Goal: Task Accomplishment & Management: Use online tool/utility

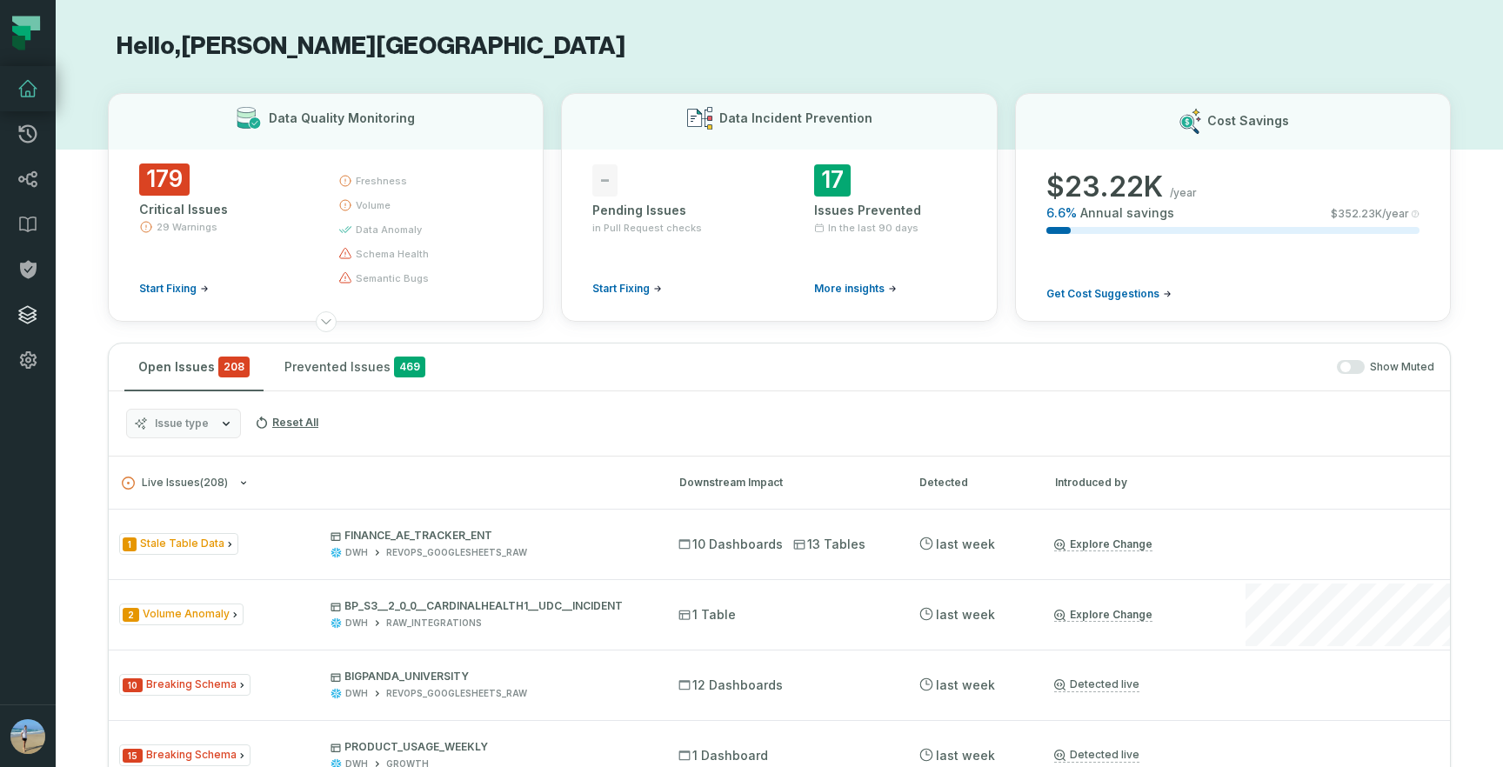
click at [30, 317] on icon at bounding box center [27, 315] width 21 height 21
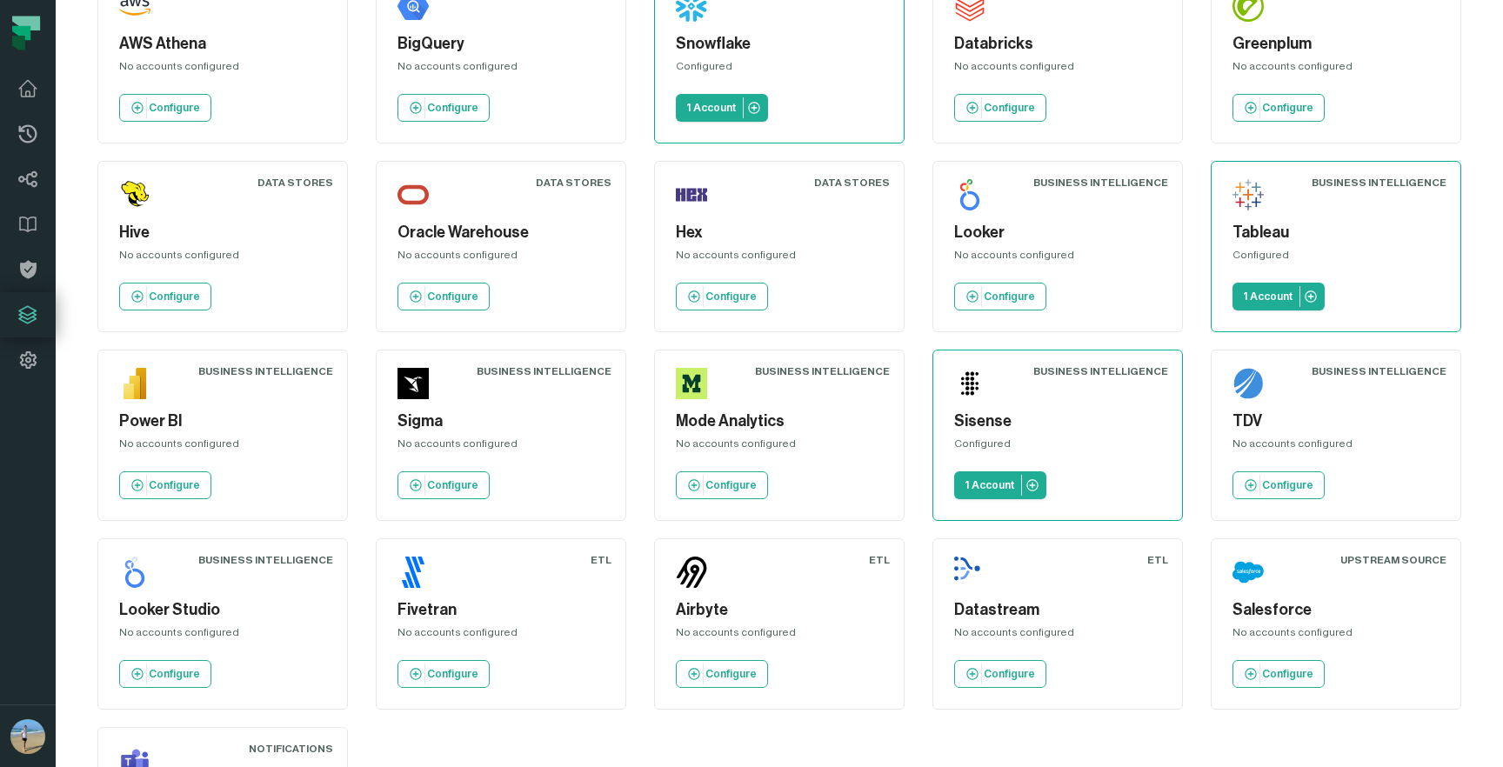
scroll to position [290, 0]
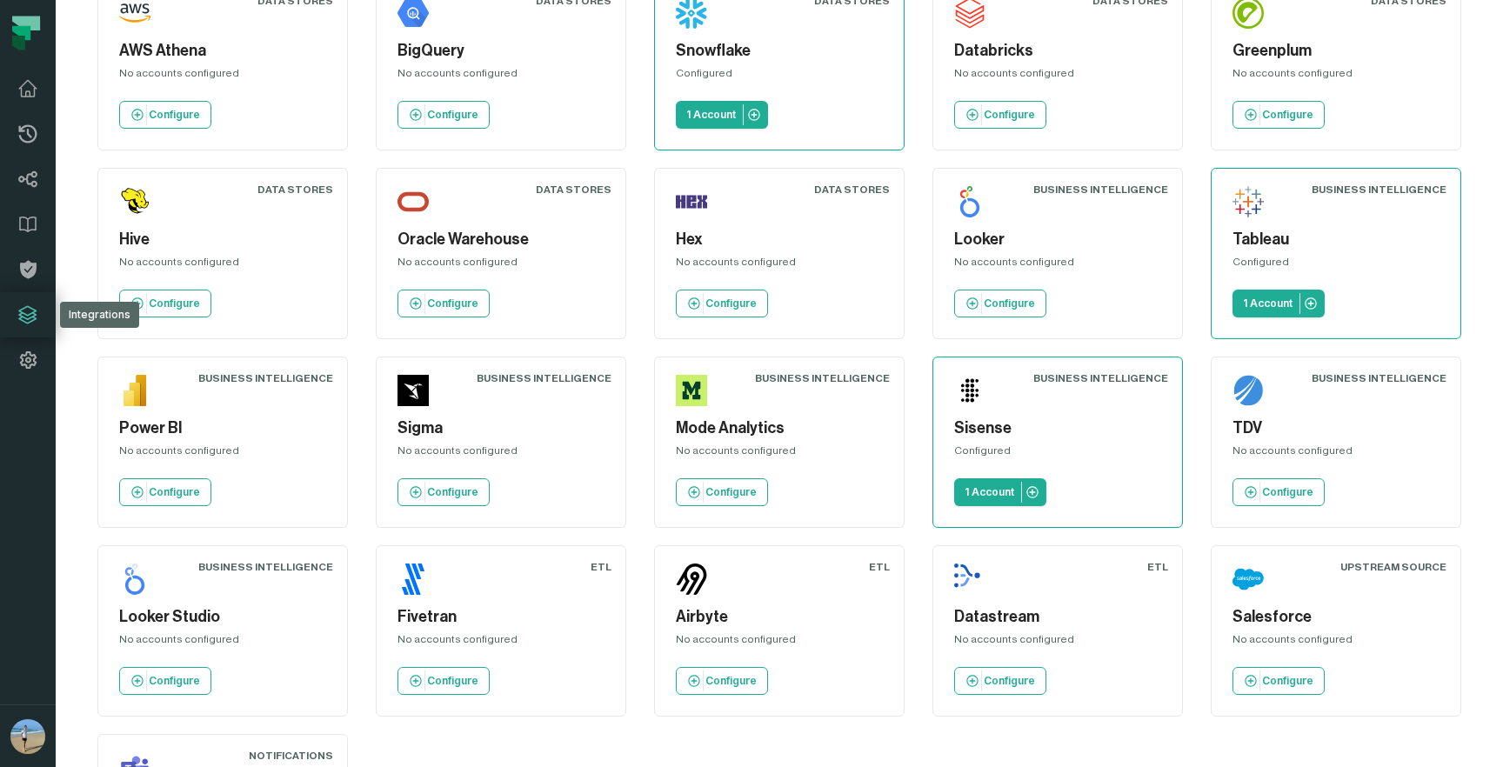
click at [1003, 405] on div "Sisense Configured 1 Account" at bounding box center [1058, 443] width 221 height 142
click at [973, 452] on div "Configured" at bounding box center [1057, 454] width 207 height 21
click at [973, 423] on h5 "Sisense" at bounding box center [1057, 428] width 207 height 23
click at [981, 511] on div "Sisense Configured 1 Account" at bounding box center [1058, 443] width 221 height 142
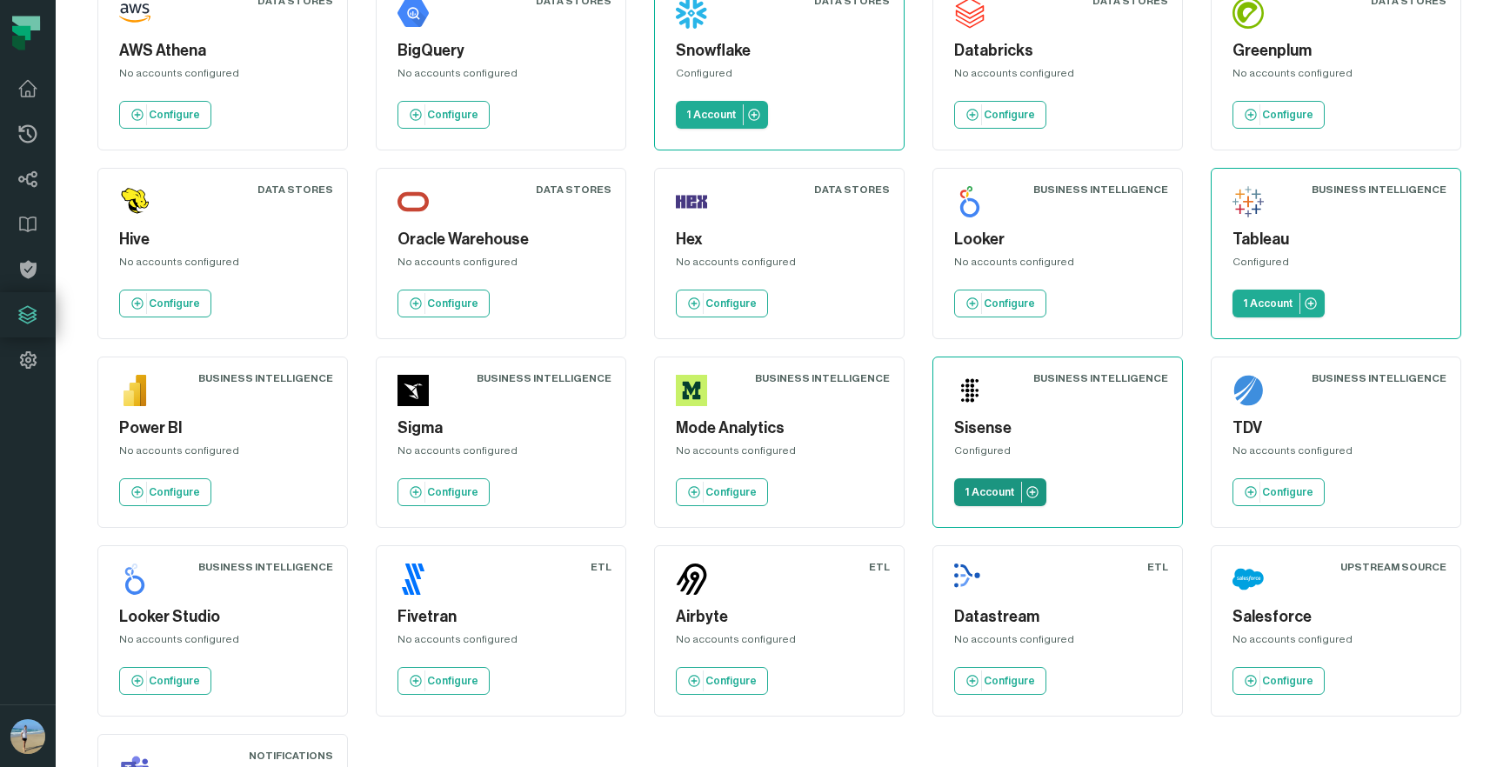
click at [981, 498] on p "1 Account" at bounding box center [990, 493] width 50 height 14
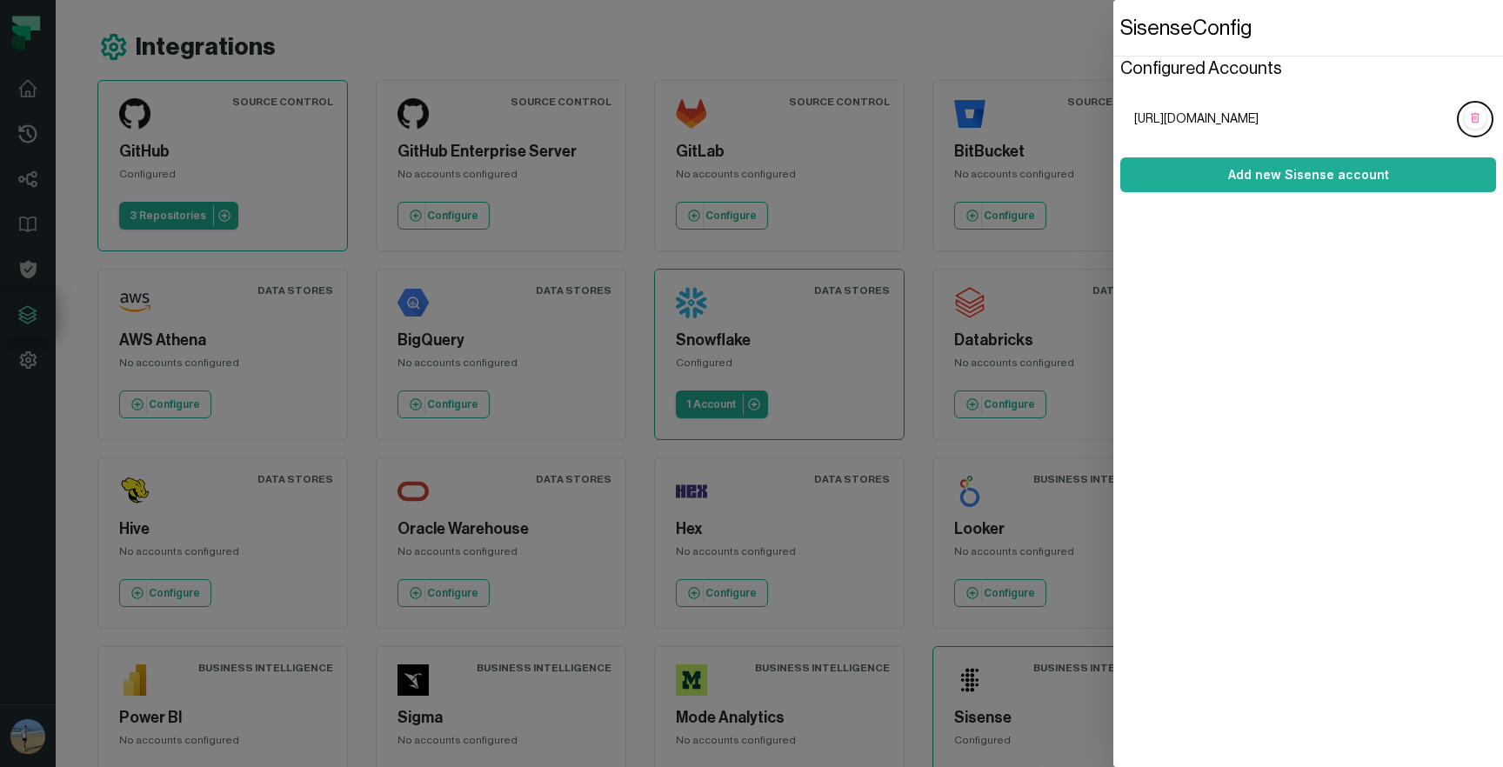
click at [1235, 120] on span "https://bigpanda.sisense.com" at bounding box center [1295, 118] width 320 height 17
click at [1269, 178] on button "Add new Sisense account" at bounding box center [1309, 174] width 376 height 35
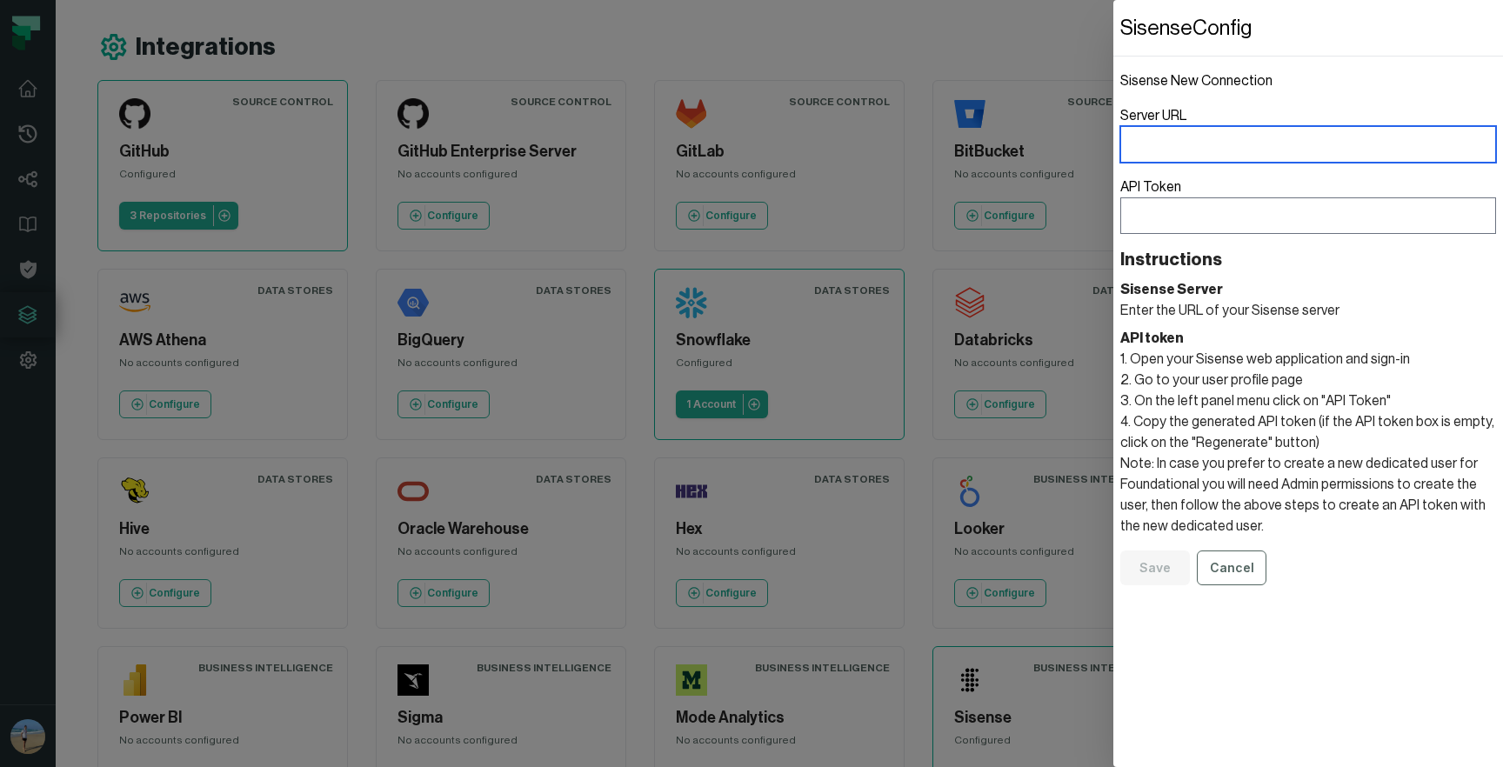
click at [1185, 155] on input "Server URL" at bounding box center [1309, 144] width 376 height 37
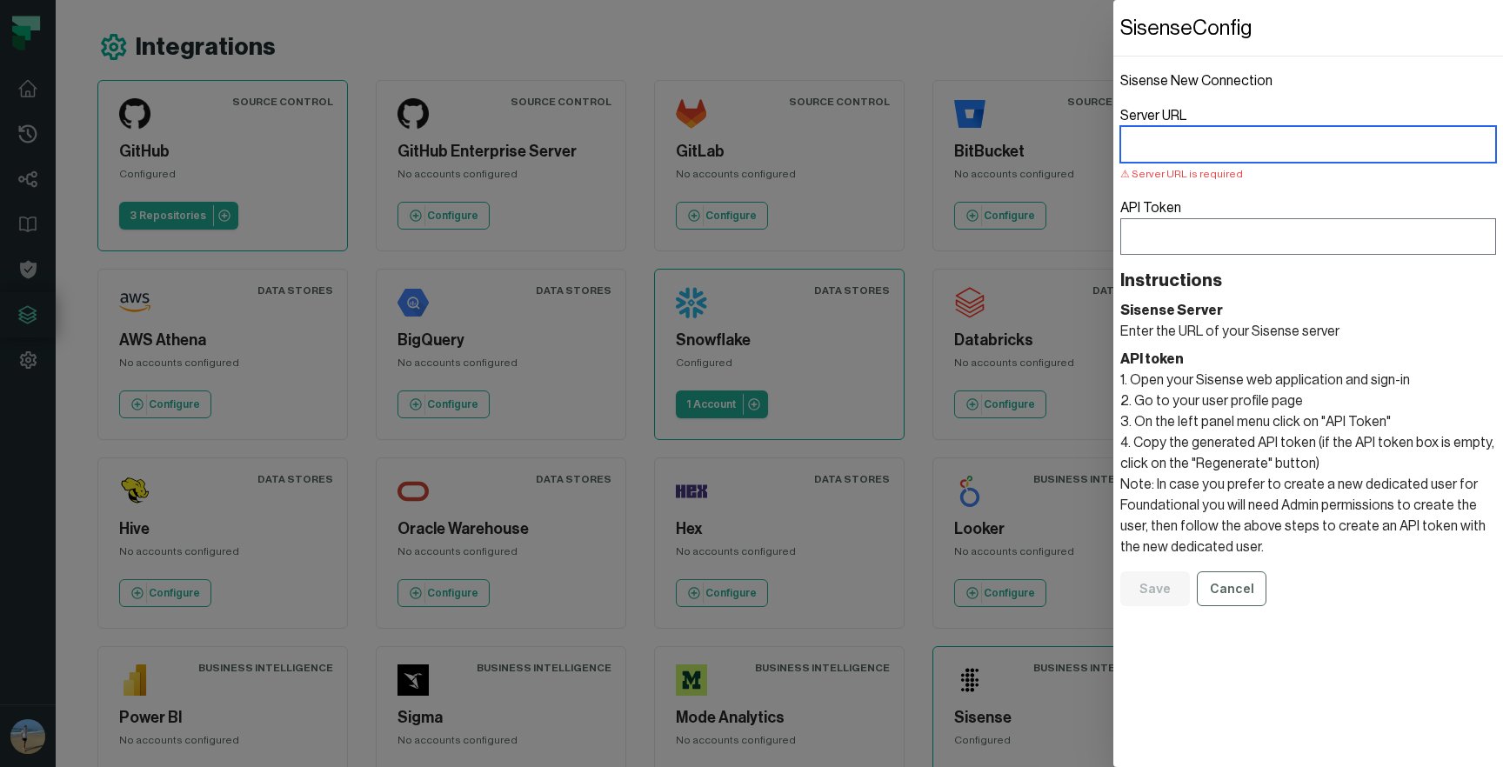
paste input "**********"
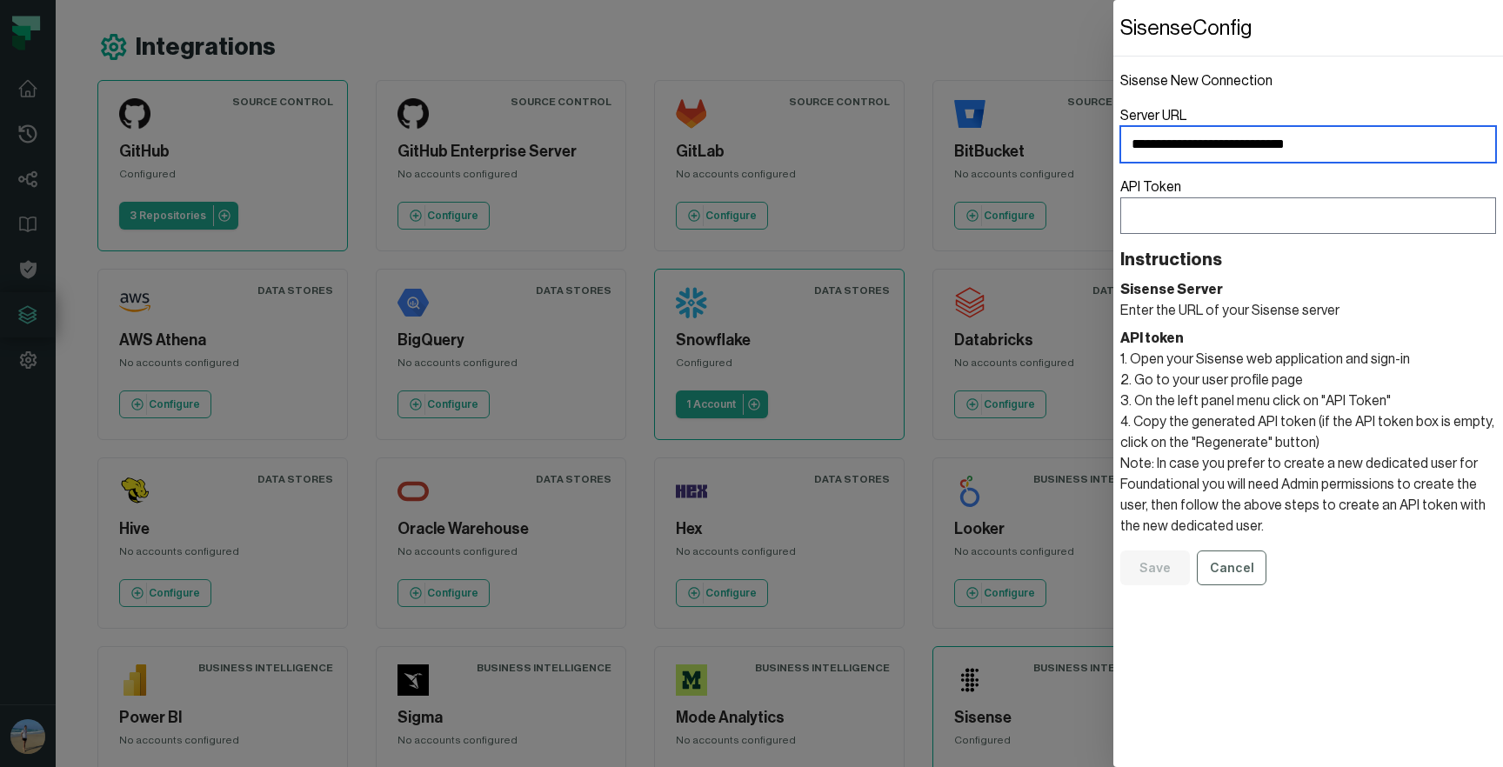
type input "**********"
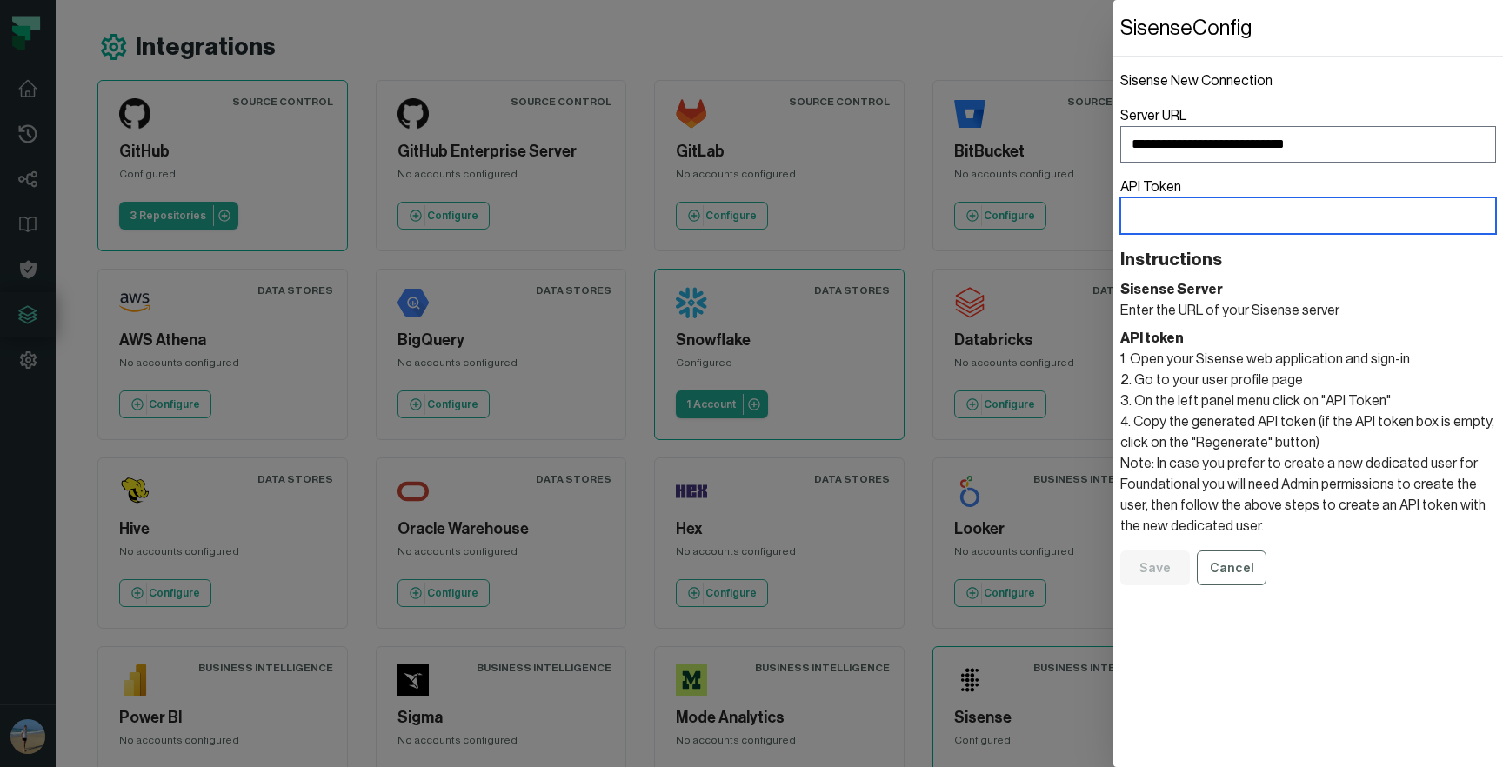
click at [1270, 213] on input "API Token" at bounding box center [1309, 216] width 376 height 37
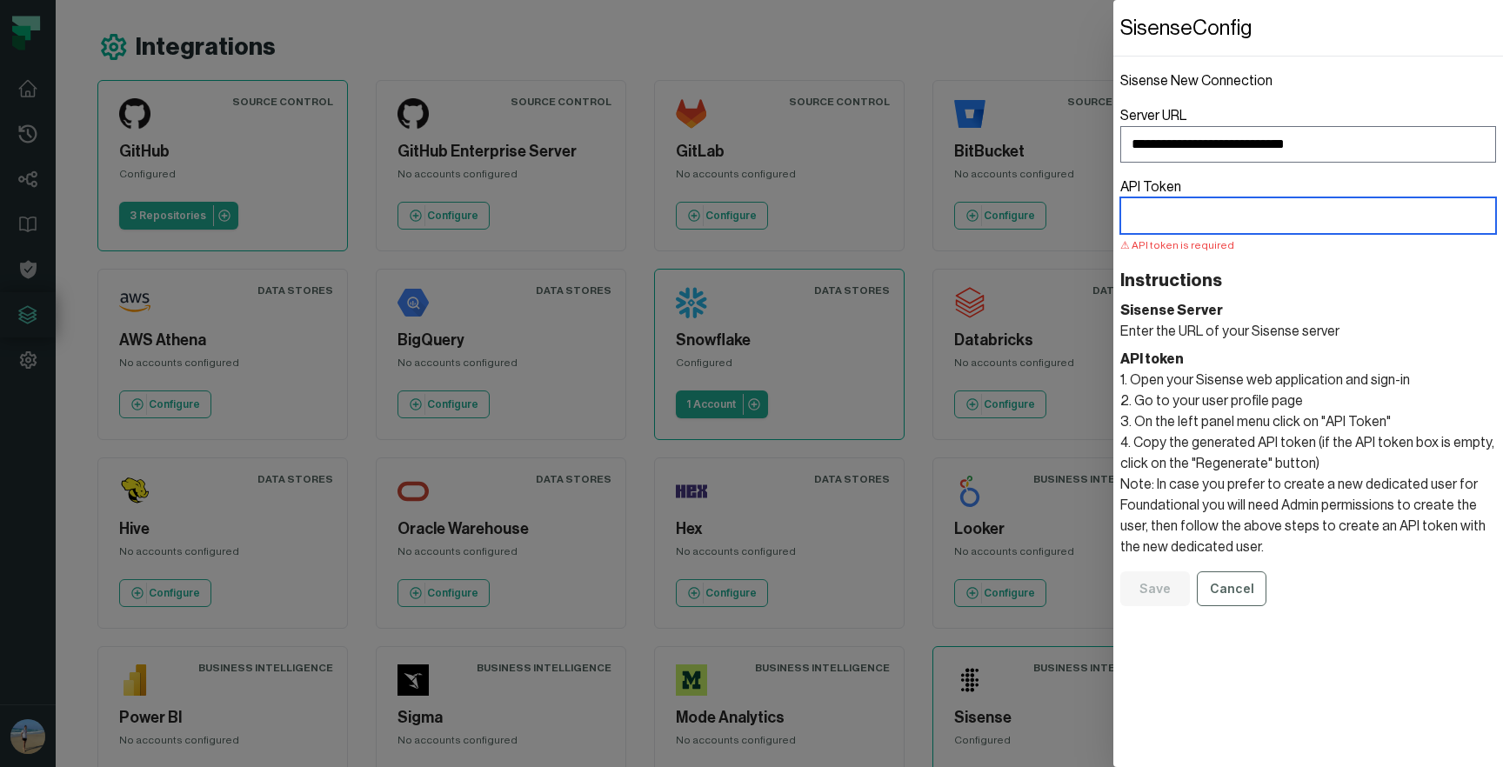
paste input "**********"
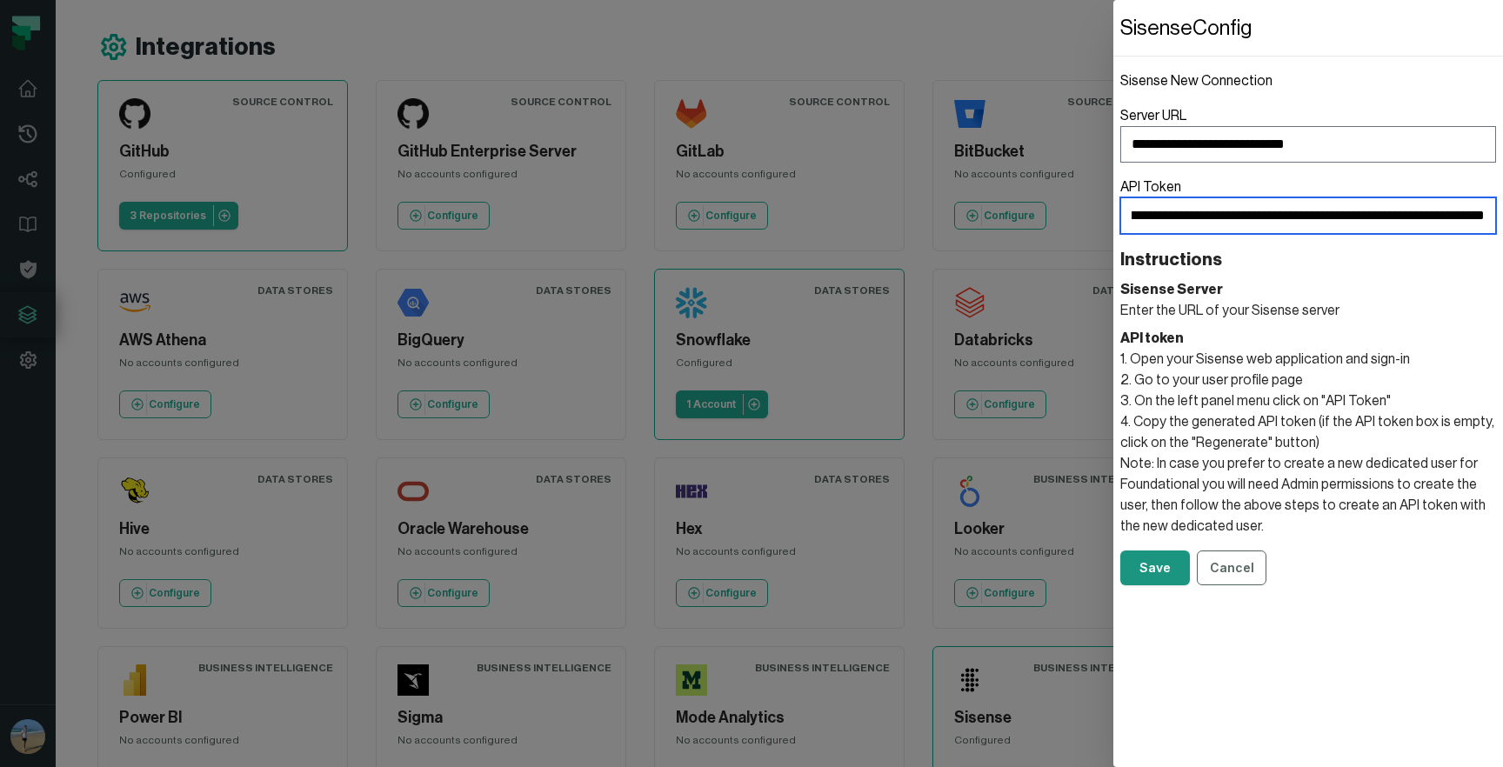
type input "**********"
click at [1152, 571] on button "Save" at bounding box center [1156, 568] width 70 height 35
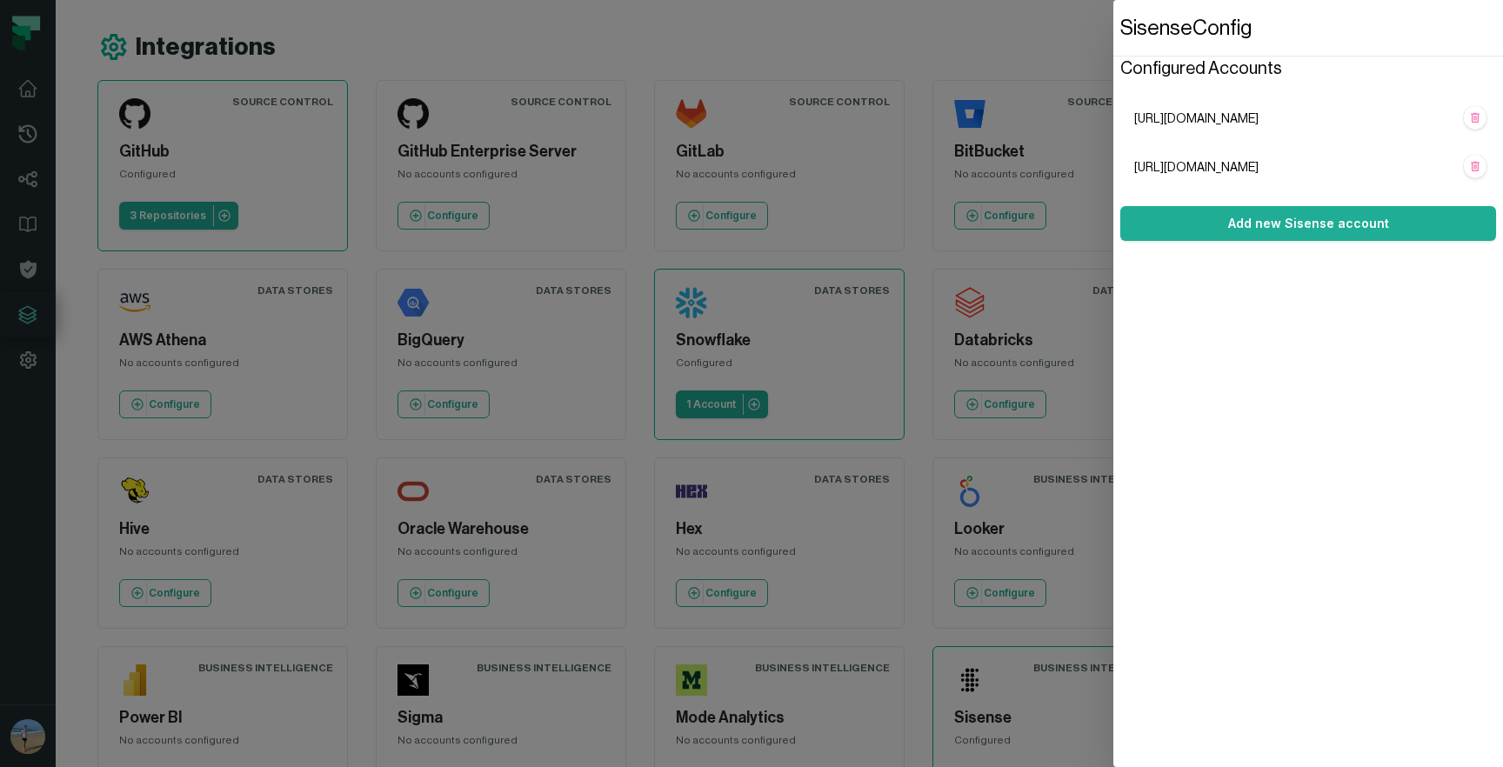
click at [1114, 43] on dialog "Sisense Config Configured Accounts https://bigpanda.sisense.com https://analyti…" at bounding box center [1309, 383] width 390 height 767
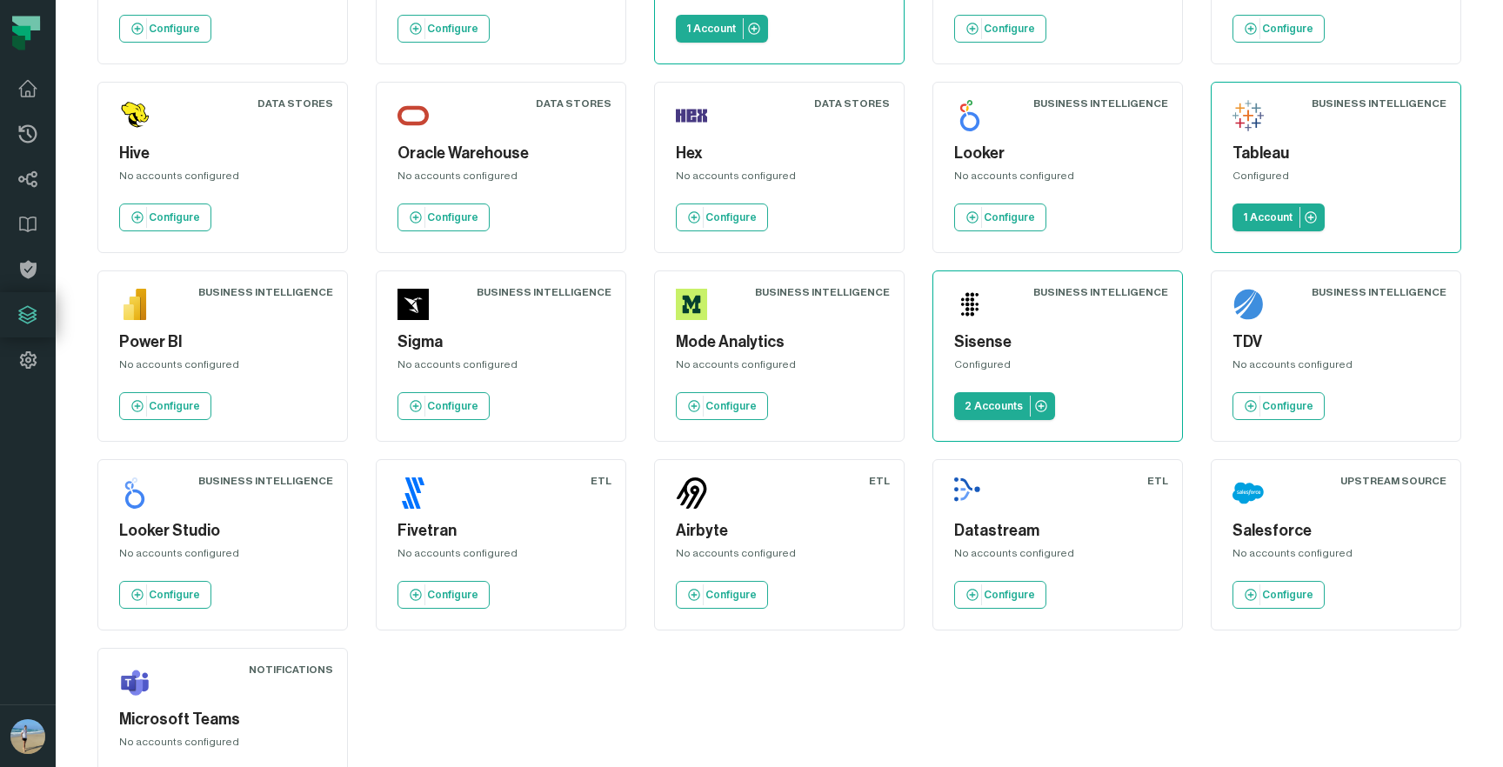
scroll to position [307, 0]
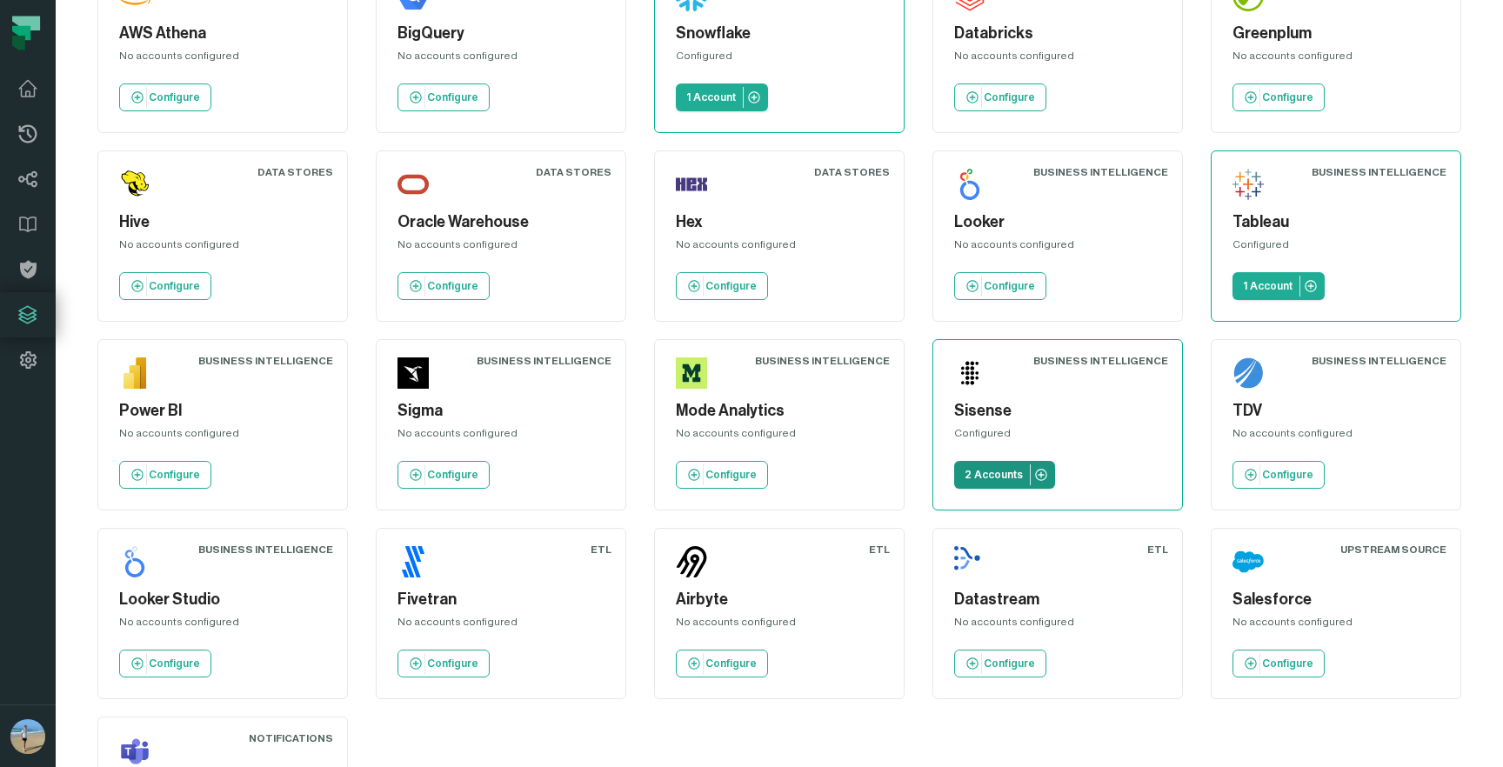
click at [1011, 480] on p "2 Accounts" at bounding box center [994, 475] width 58 height 14
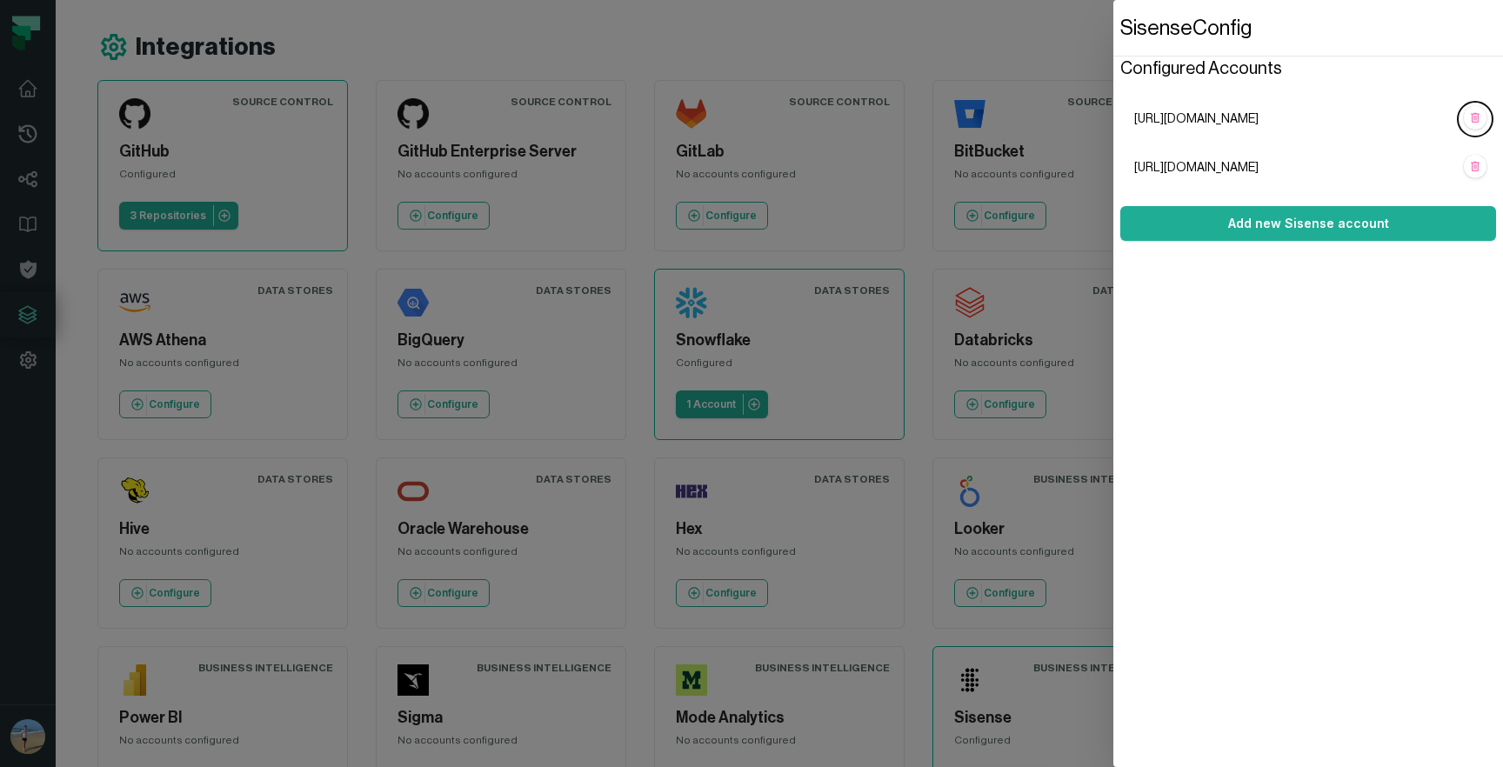
click at [1114, 50] on dialog "Sisense Config Configured Accounts https://bigpanda.sisense.com https://analyti…" at bounding box center [1309, 383] width 390 height 767
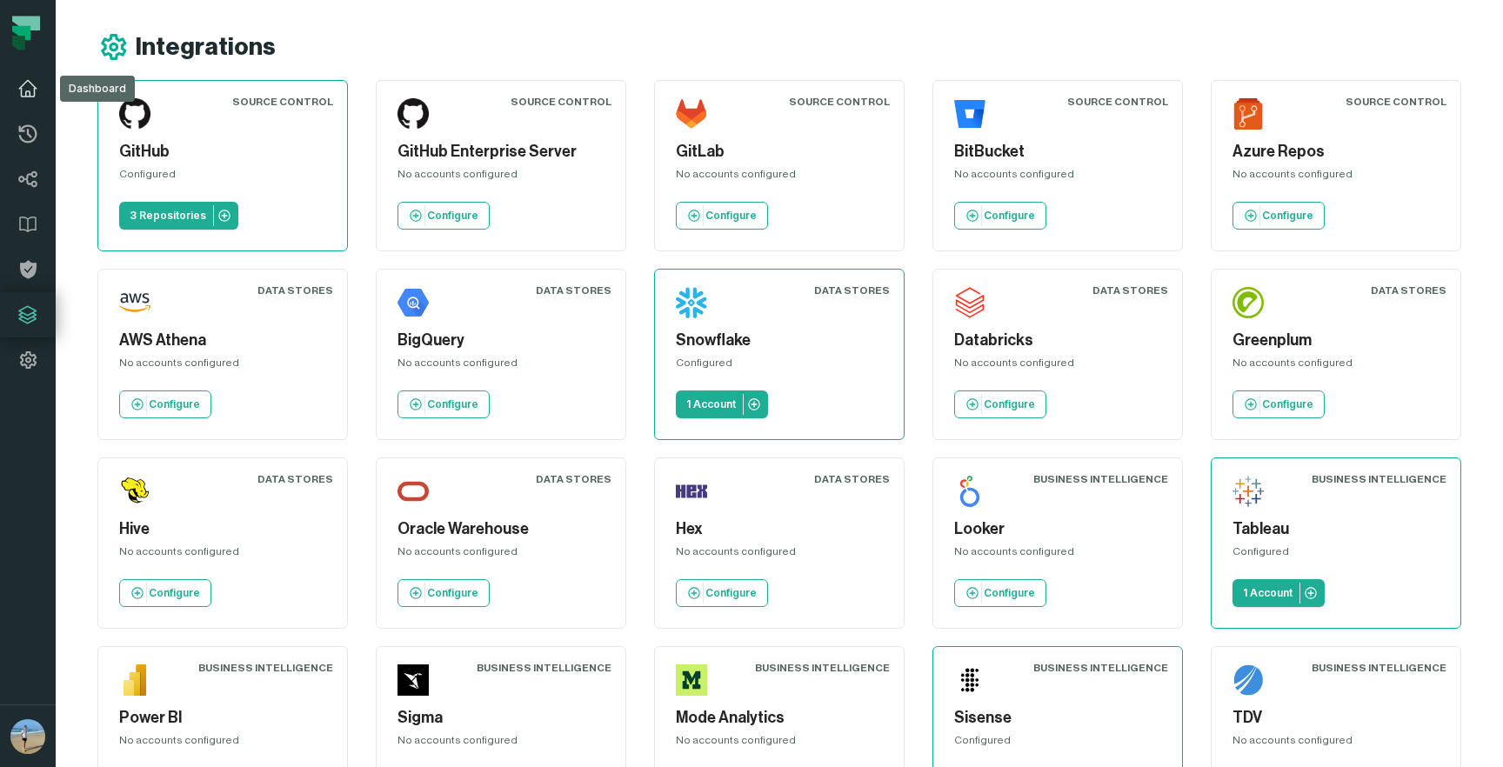
click at [35, 90] on icon at bounding box center [27, 88] width 21 height 21
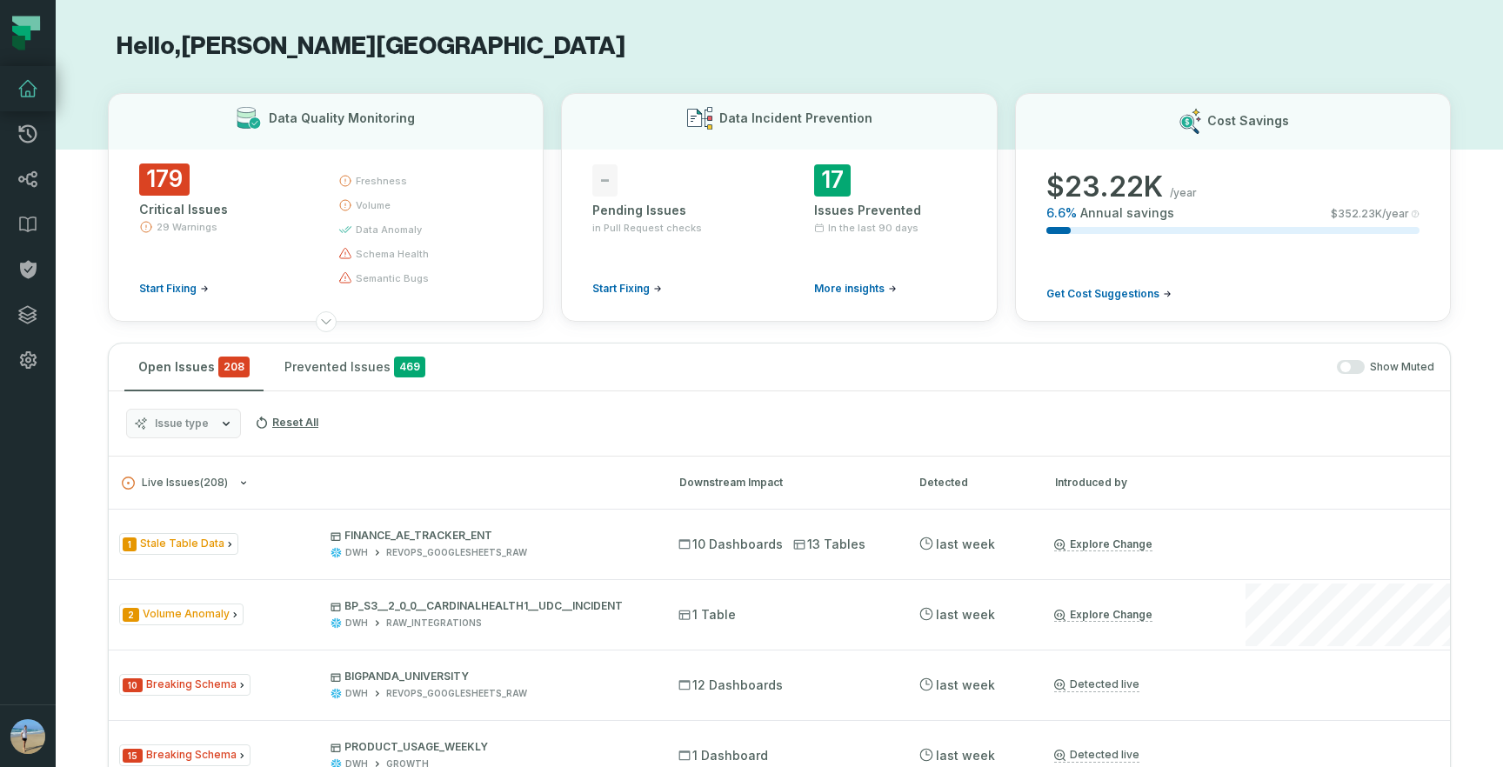
scroll to position [12, 0]
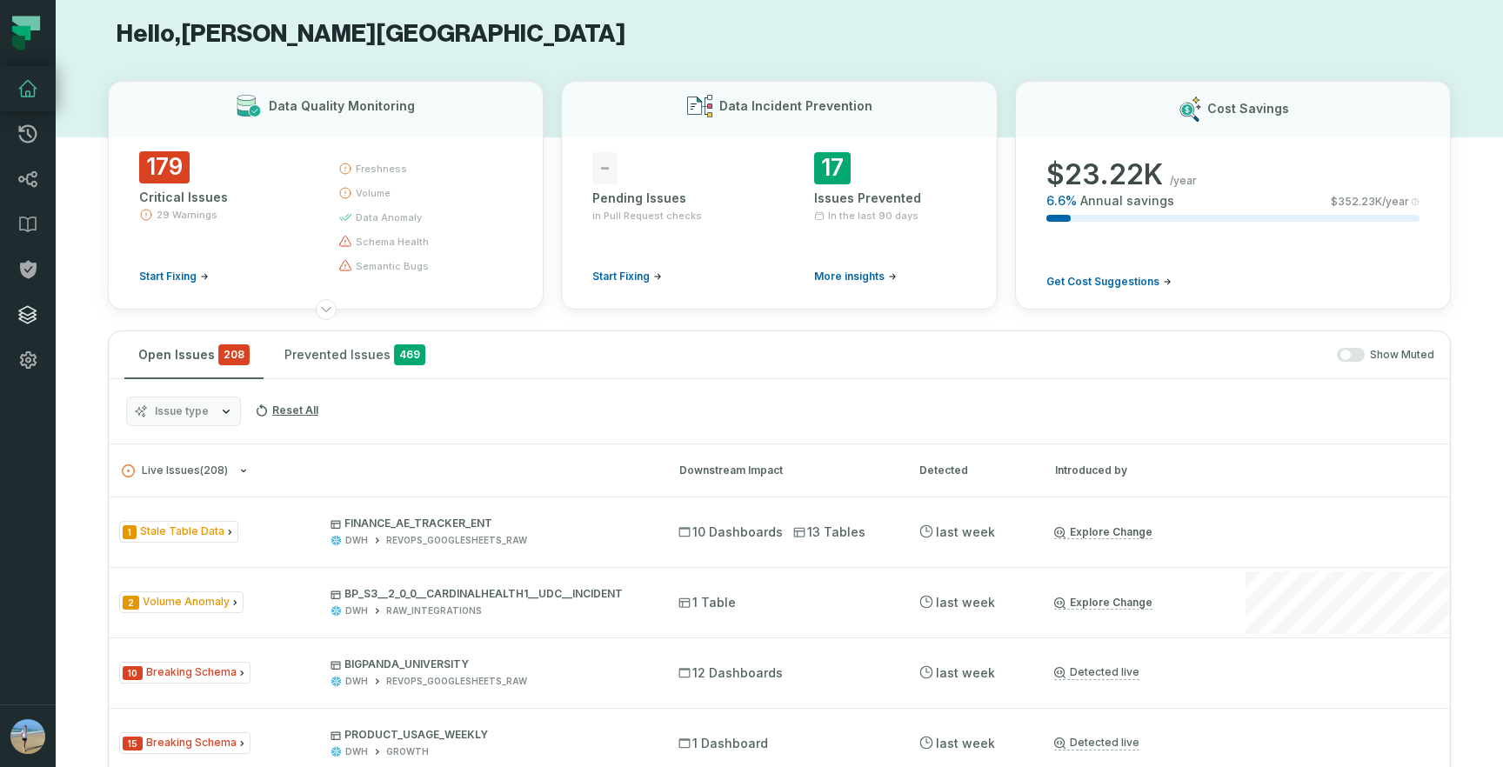
click at [30, 319] on icon at bounding box center [27, 315] width 21 height 21
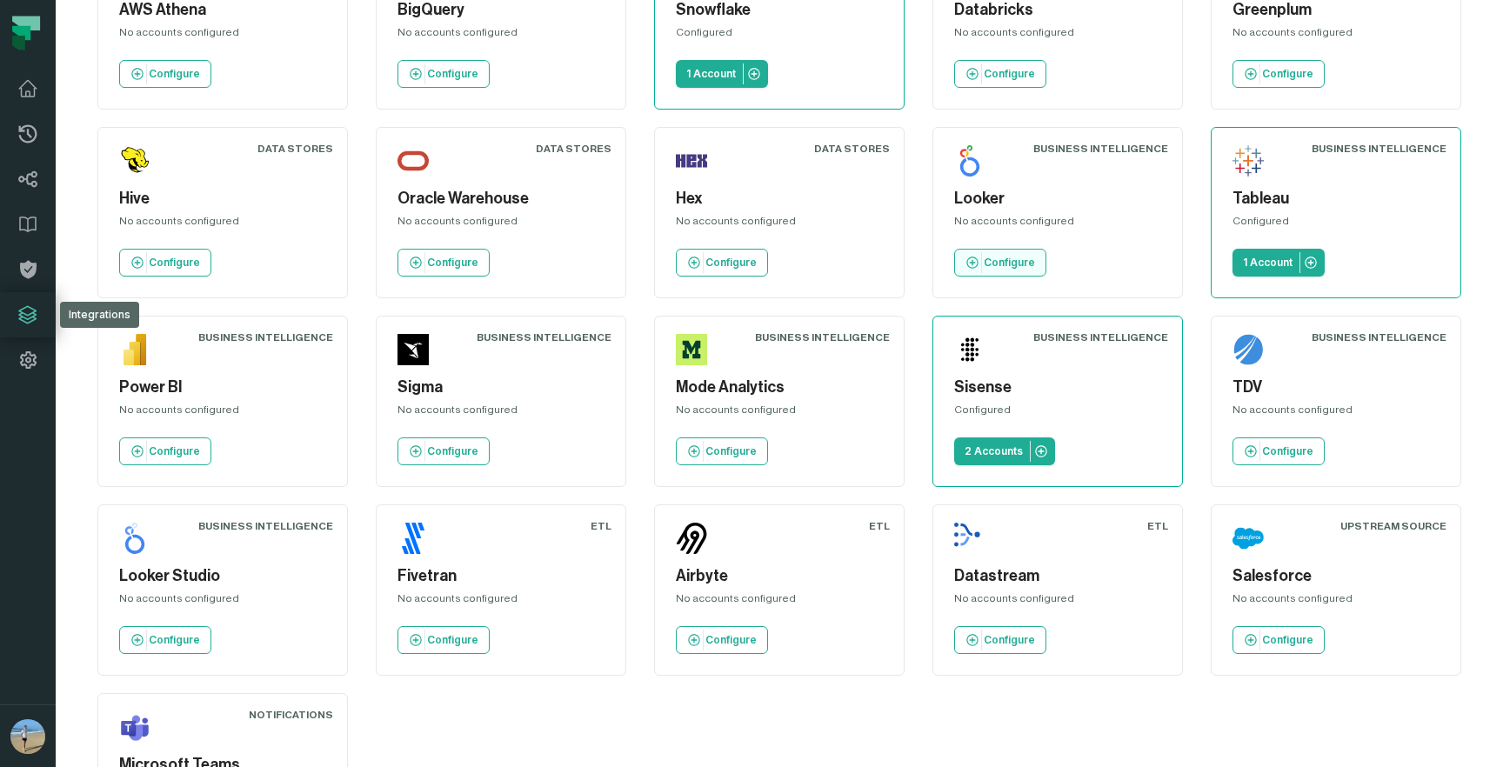
scroll to position [407, 0]
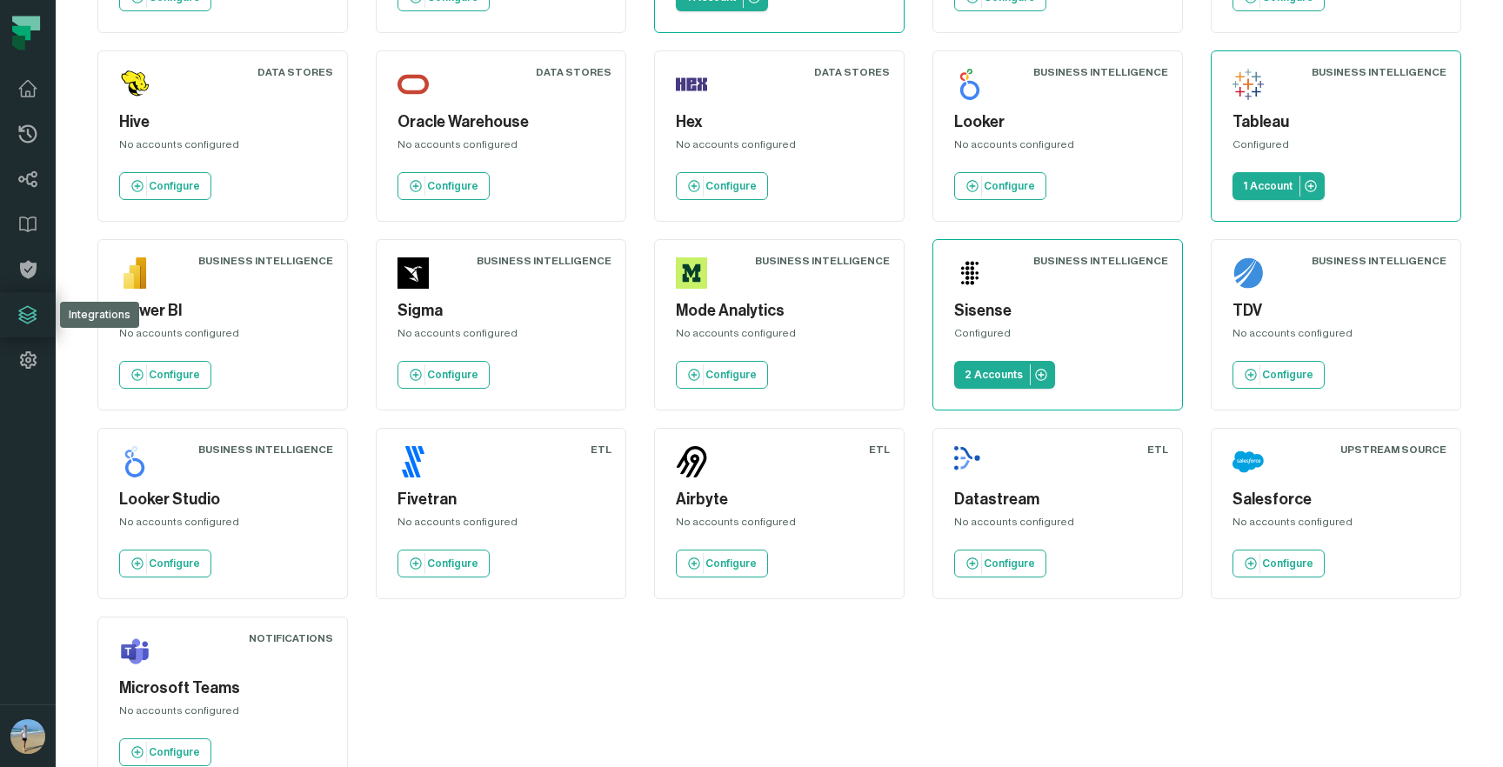
click at [1082, 337] on div "Configured" at bounding box center [1057, 336] width 207 height 21
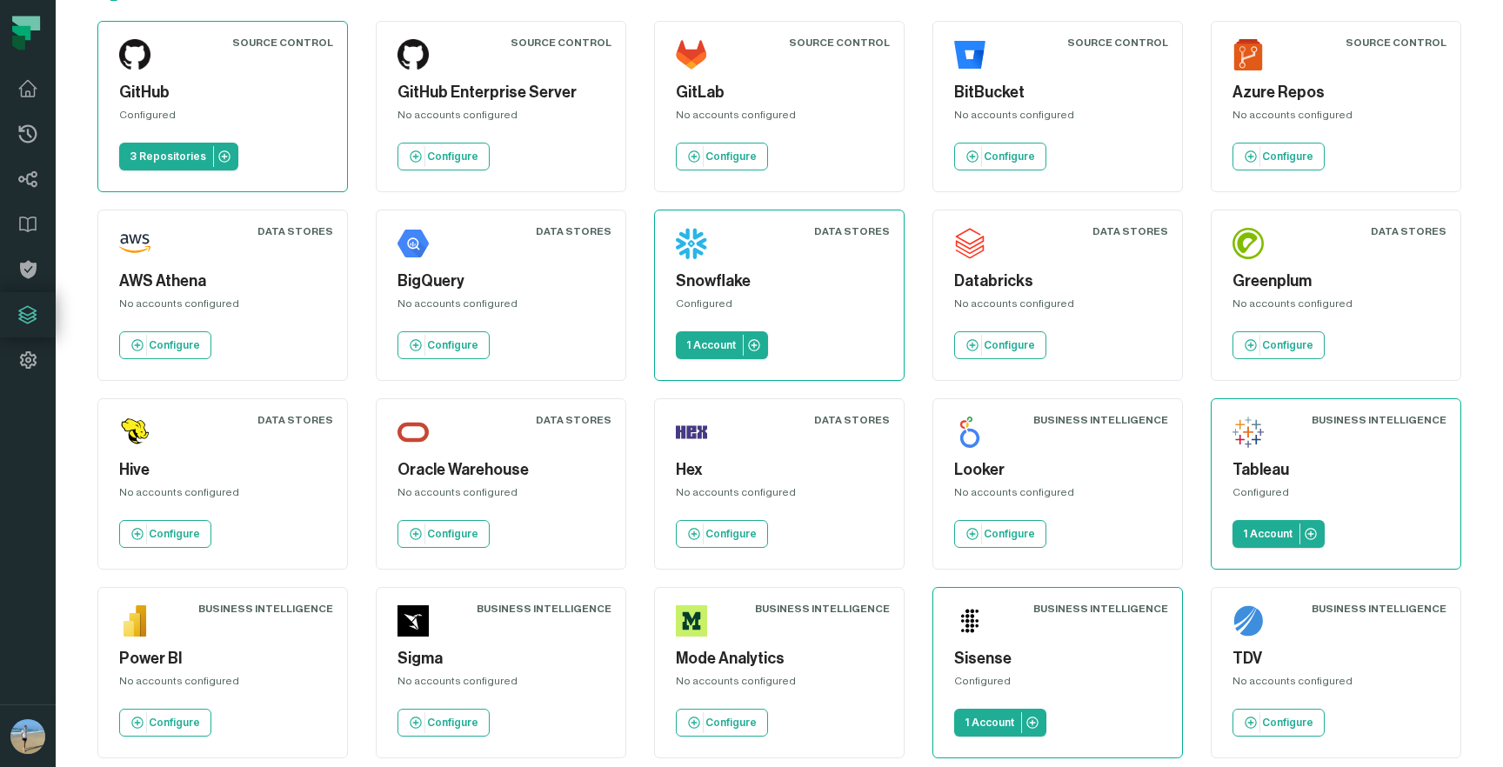
scroll to position [129, 0]
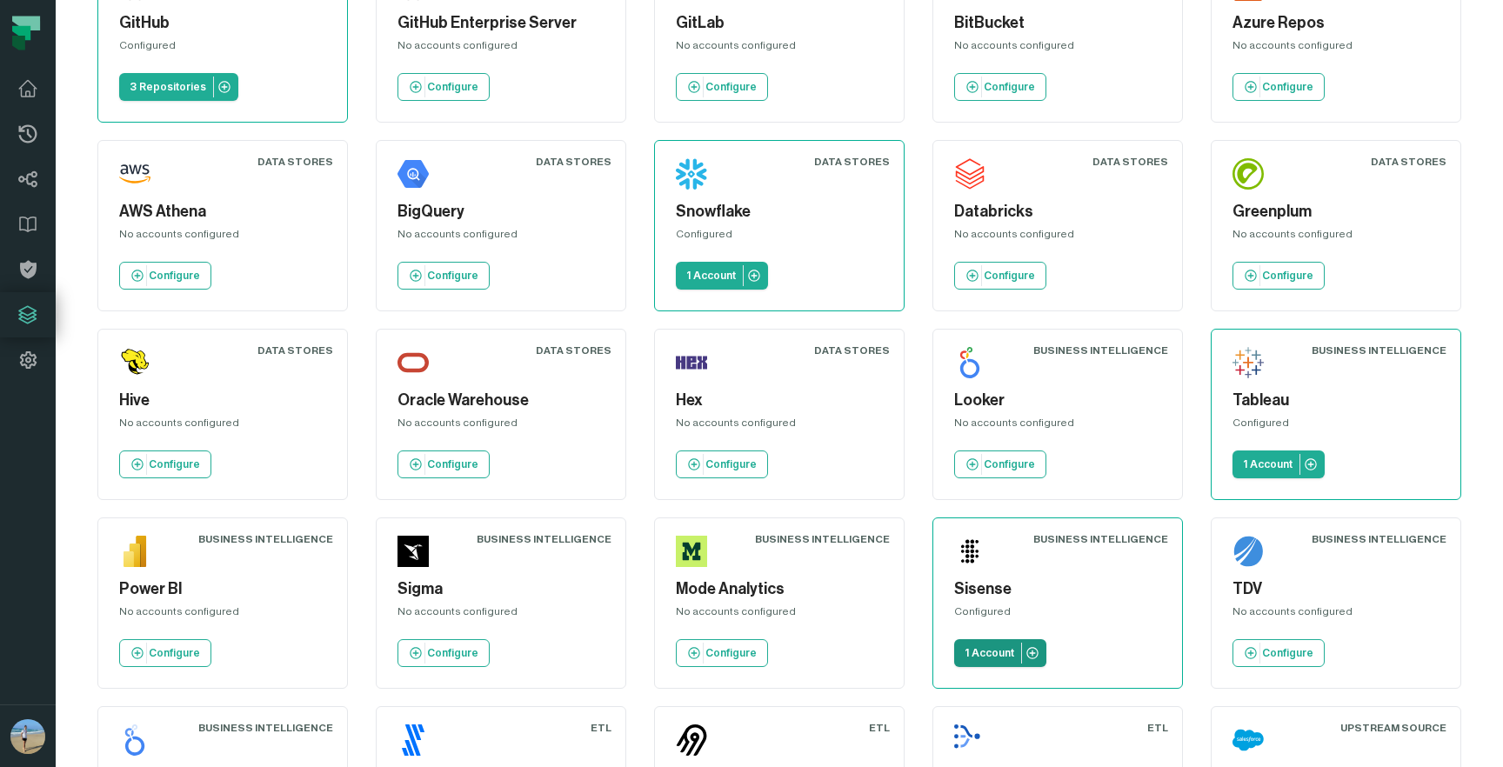
click at [1001, 646] on p "1 Account" at bounding box center [990, 653] width 50 height 14
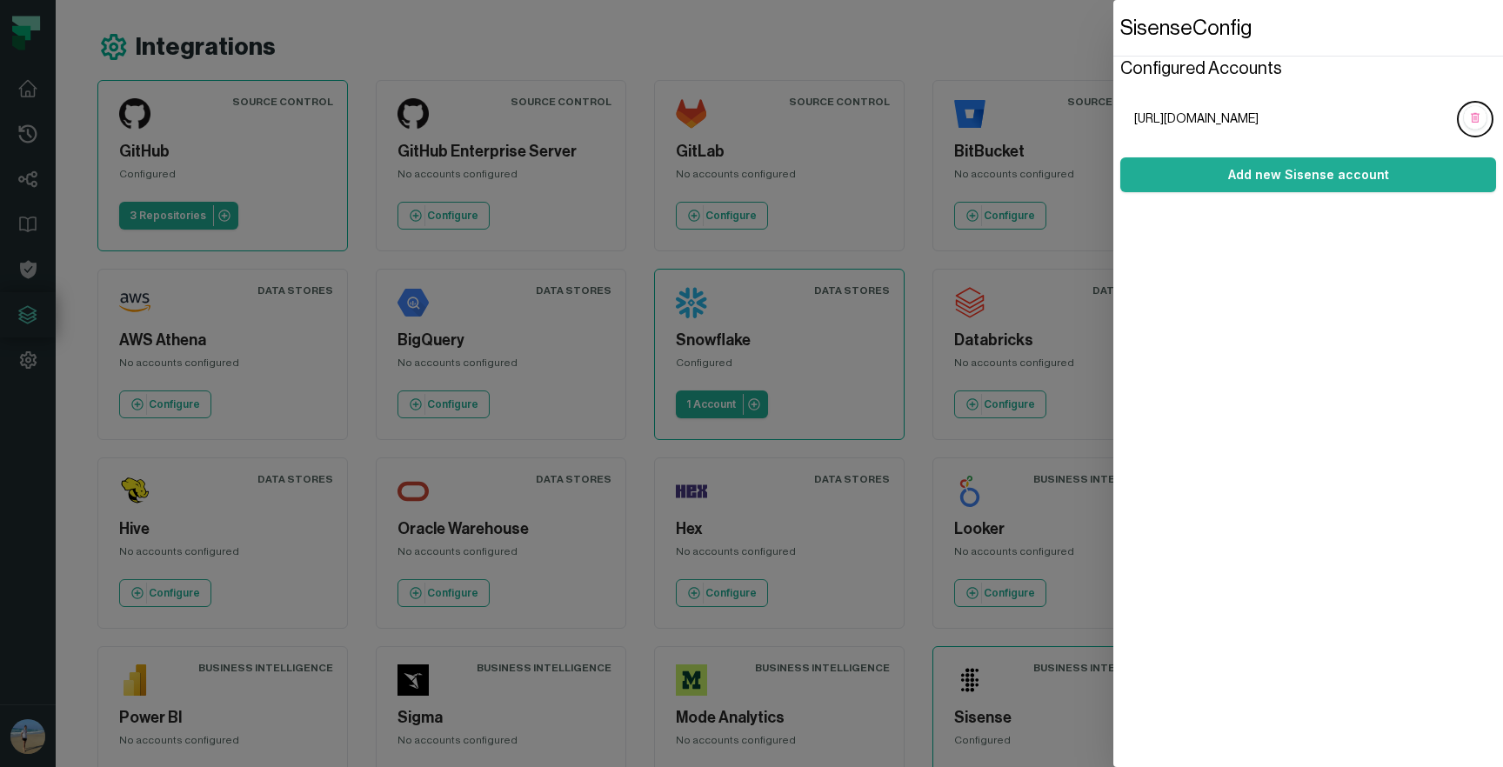
click at [1266, 118] on span "https://analytics.bigpanda.io" at bounding box center [1295, 118] width 320 height 17
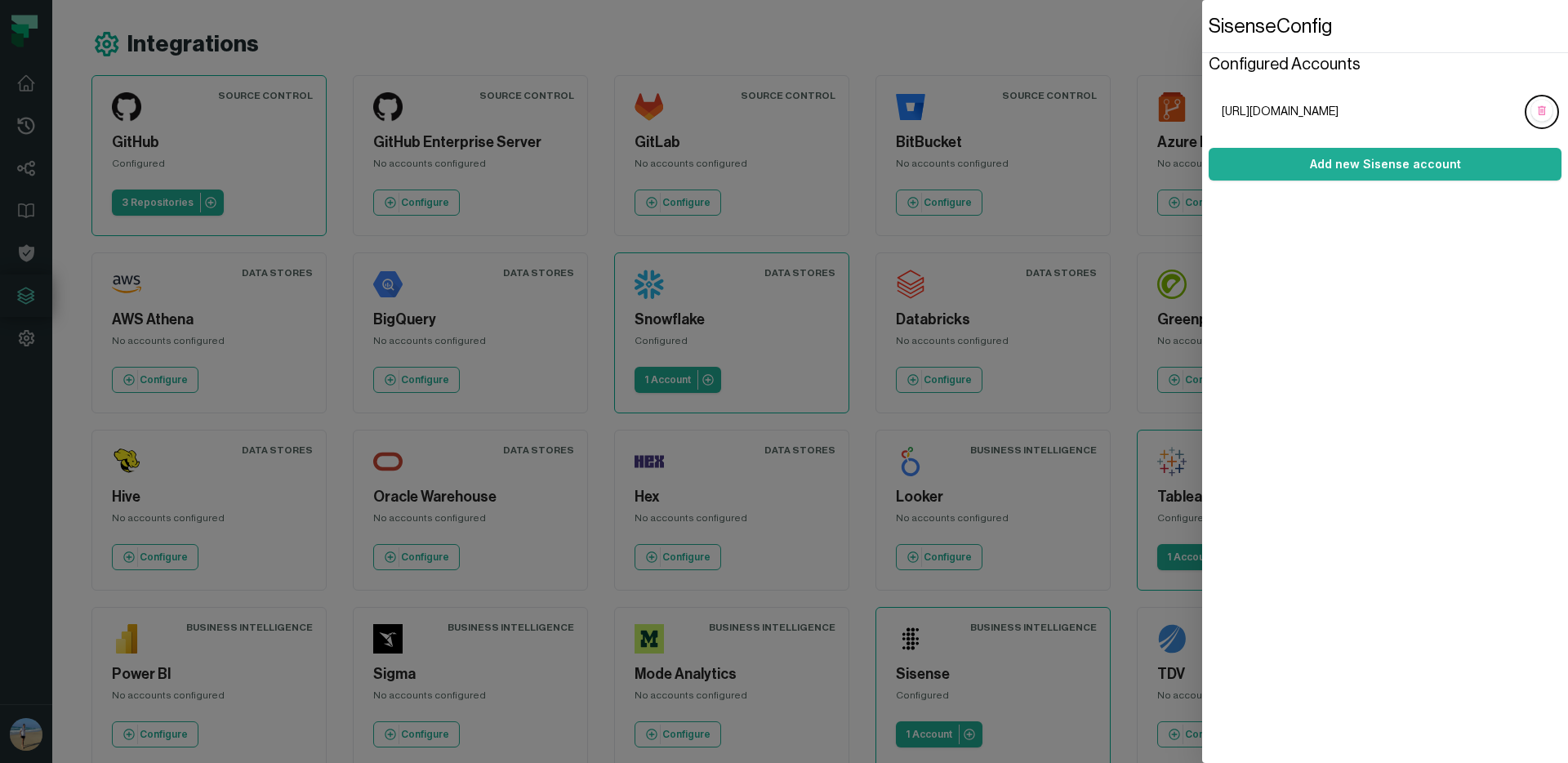
click at [1202, 6] on dialog "Sisense Config Configured Accounts https://analytics.bigpanda.io Add new Sisens…" at bounding box center [1385, 381] width 366 height 763
click at [1058, 30] on div "Integrations" at bounding box center [829, 43] width 1476 height 29
